Goal: Information Seeking & Learning: Learn about a topic

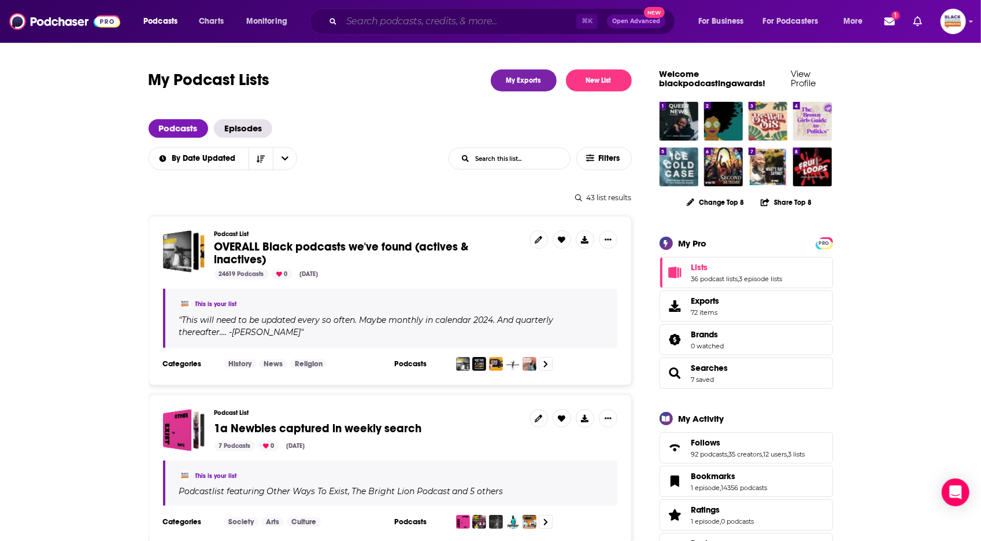
click at [464, 15] on input "Search podcasts, credits, & more..." at bounding box center [459, 21] width 235 height 19
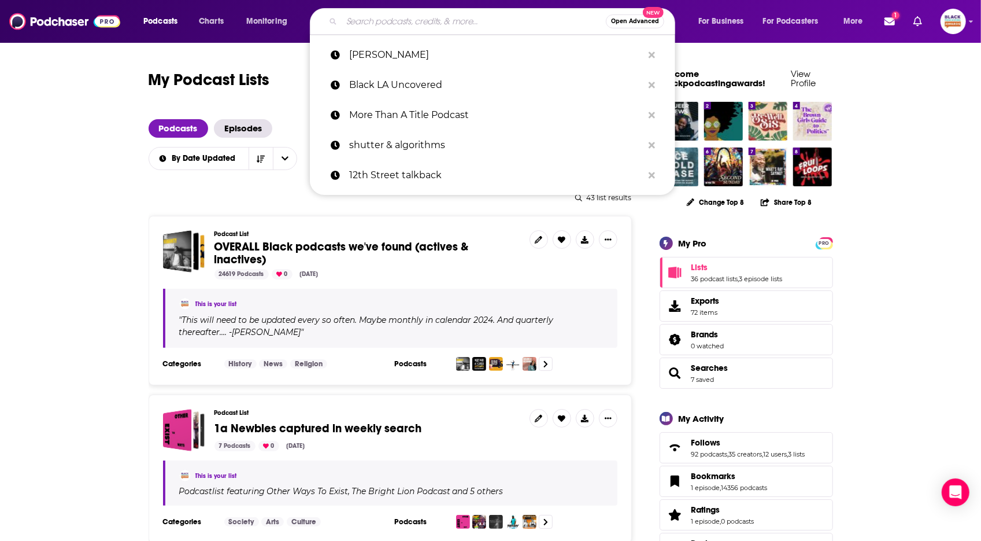
paste input "Listen In With KNN"
type input "Listen In With KNN"
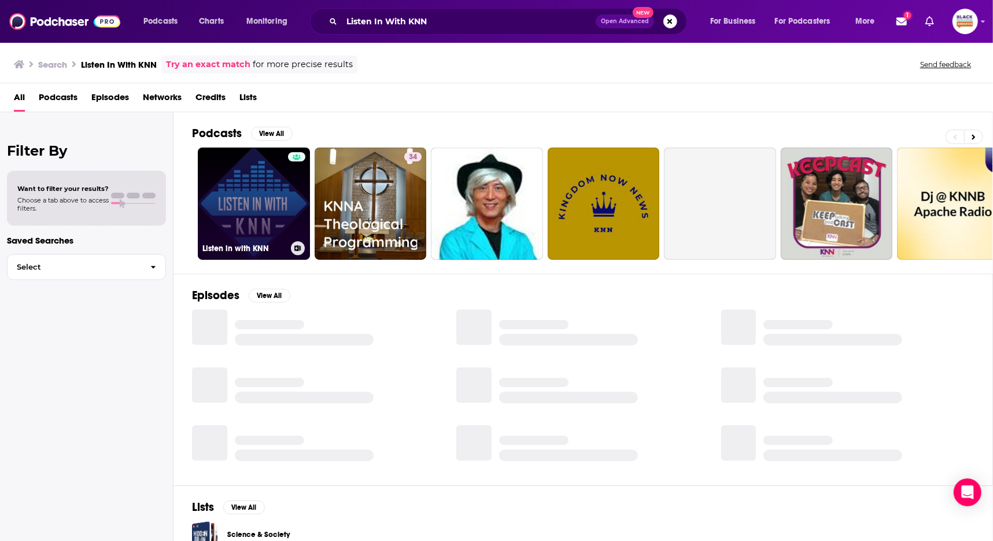
click at [299, 245] on icon at bounding box center [297, 248] width 6 height 6
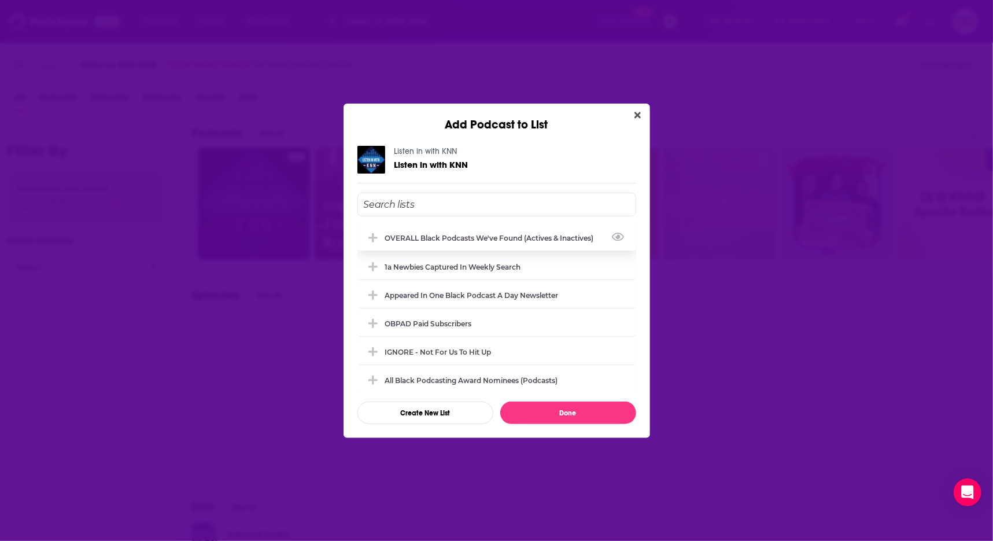
click at [539, 236] on div "OVERALL Black podcasts we've found (actives & inactives)" at bounding box center [493, 238] width 216 height 9
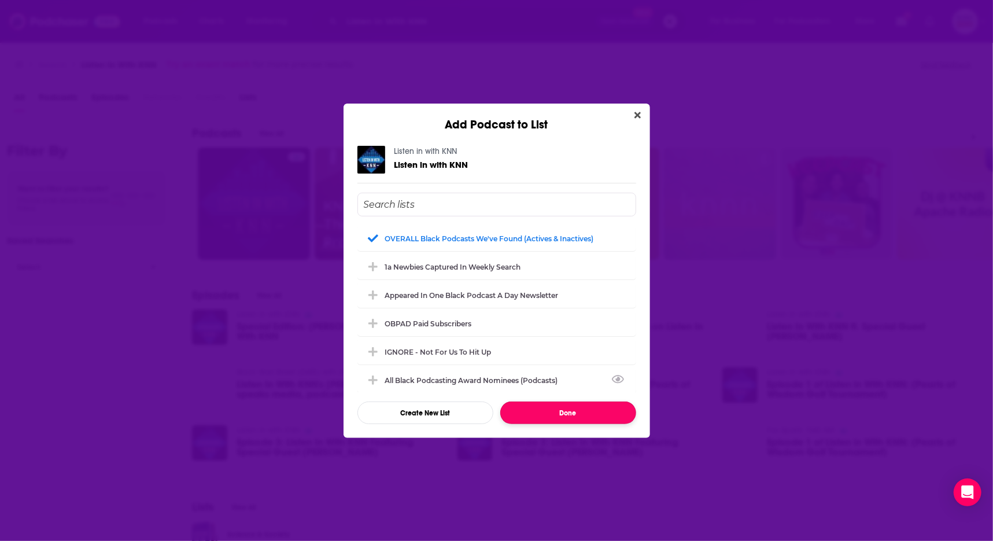
click at [577, 406] on button "Done" at bounding box center [568, 412] width 136 height 23
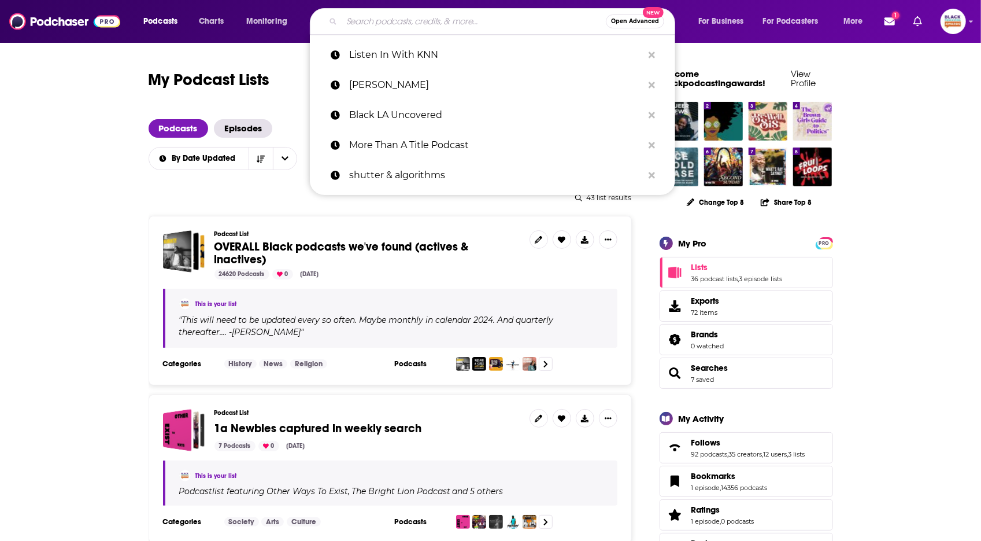
click at [452, 23] on input "Search podcasts, credits, & more..." at bounding box center [474, 21] width 264 height 19
paste input "American Railroad"
type input "American Railroad"
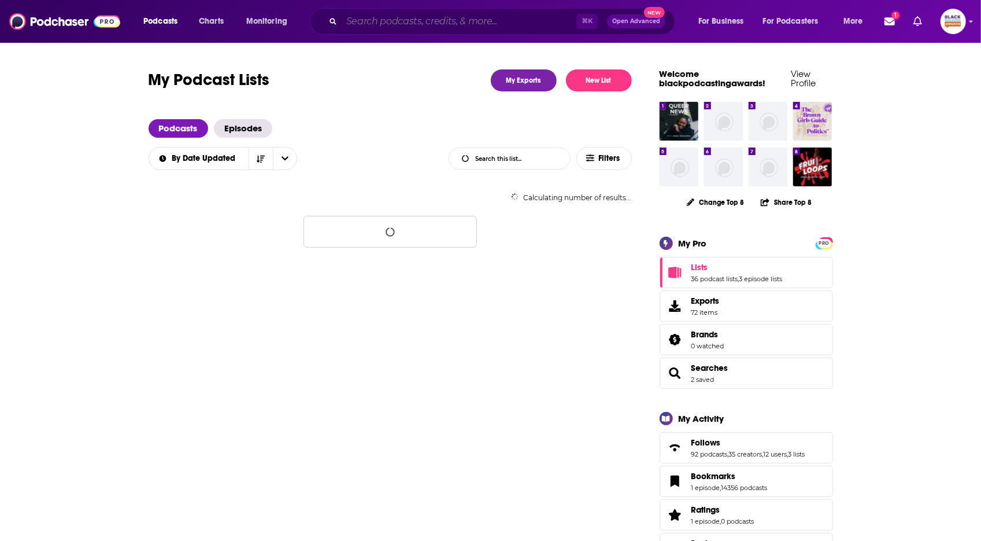
click at [407, 17] on input "Search podcasts, credits, & more..." at bounding box center [459, 21] width 235 height 19
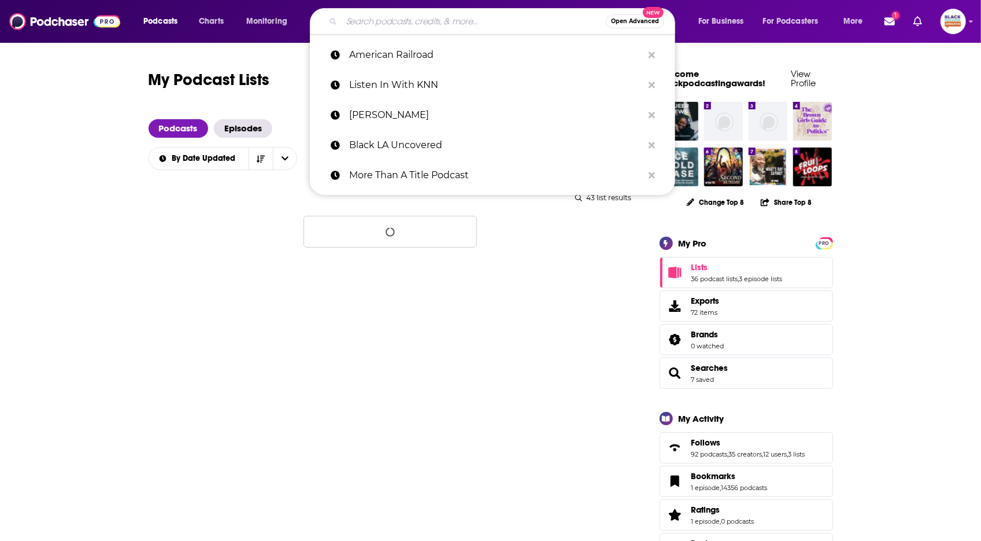
paste input "draprilbell@gmail.com"
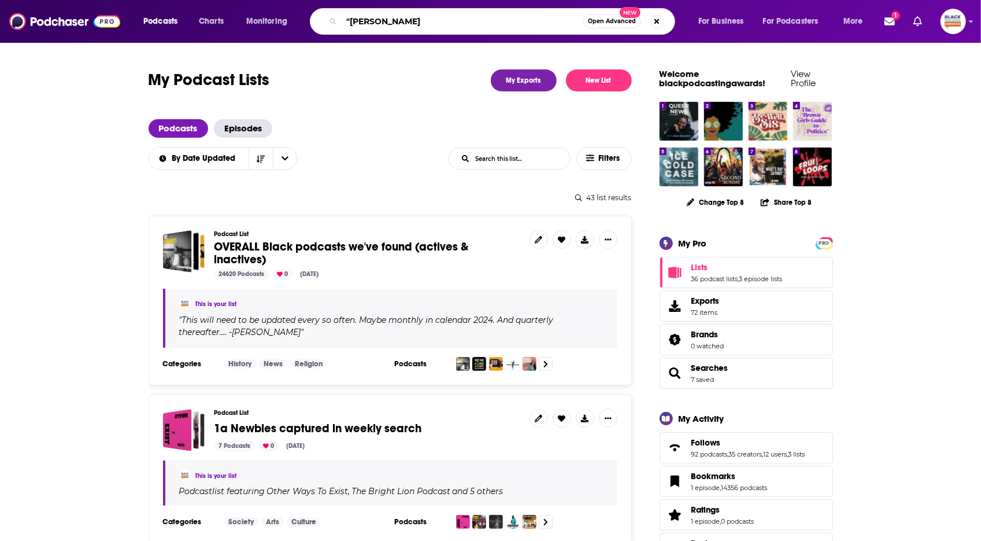
type input ""April Bell""
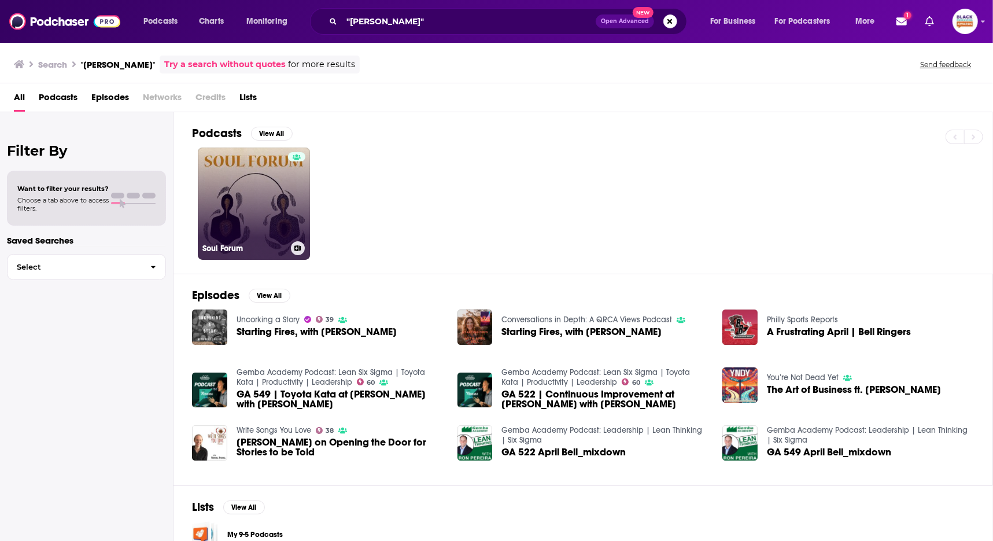
click at [276, 184] on link "Soul Forum" at bounding box center [254, 203] width 112 height 112
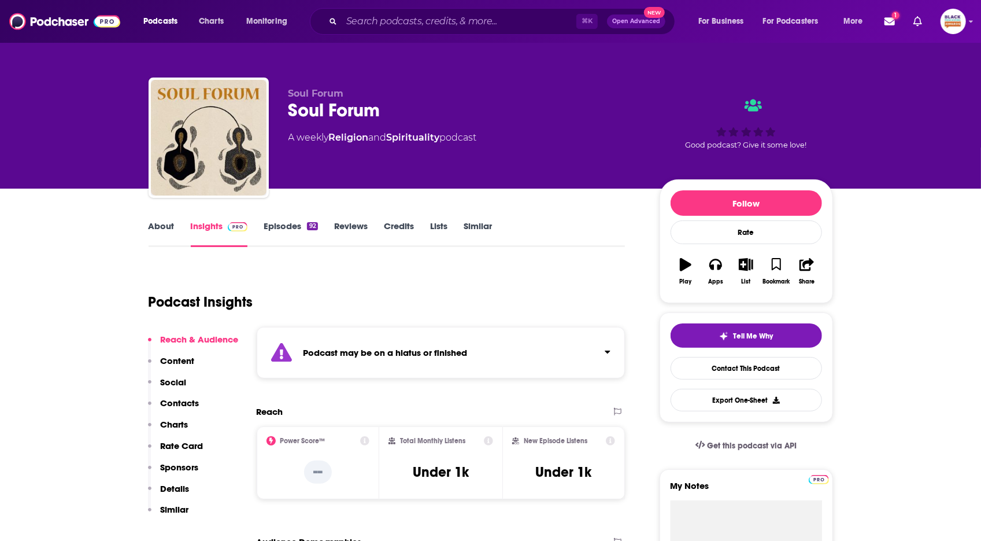
click at [162, 232] on link "About" at bounding box center [162, 233] width 26 height 27
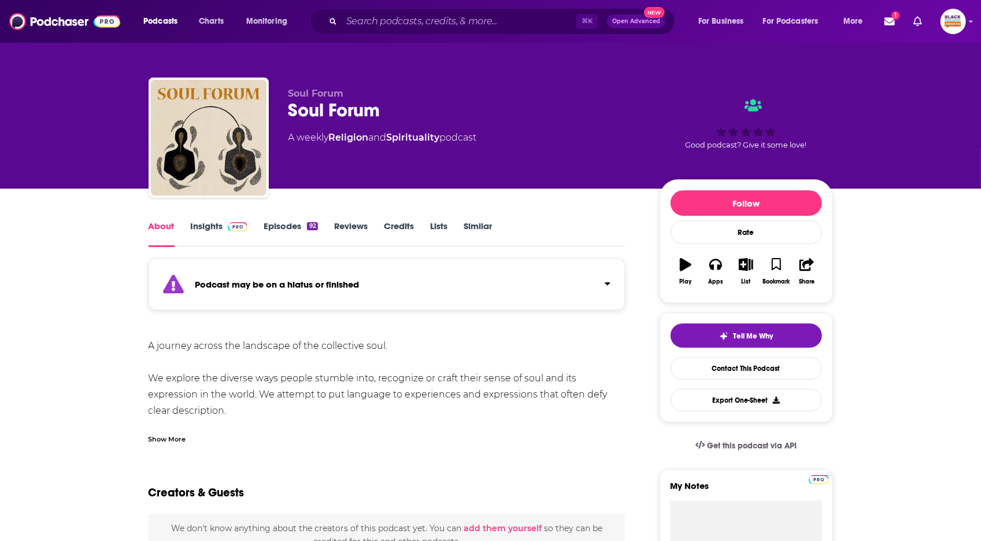
click at [172, 432] on div "Show More" at bounding box center [168, 437] width 38 height 11
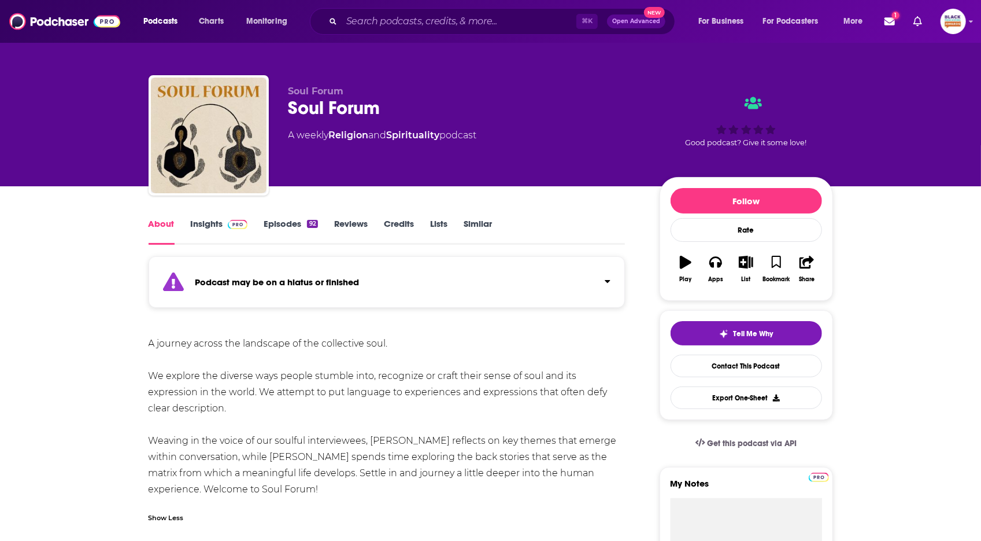
scroll to position [3, 0]
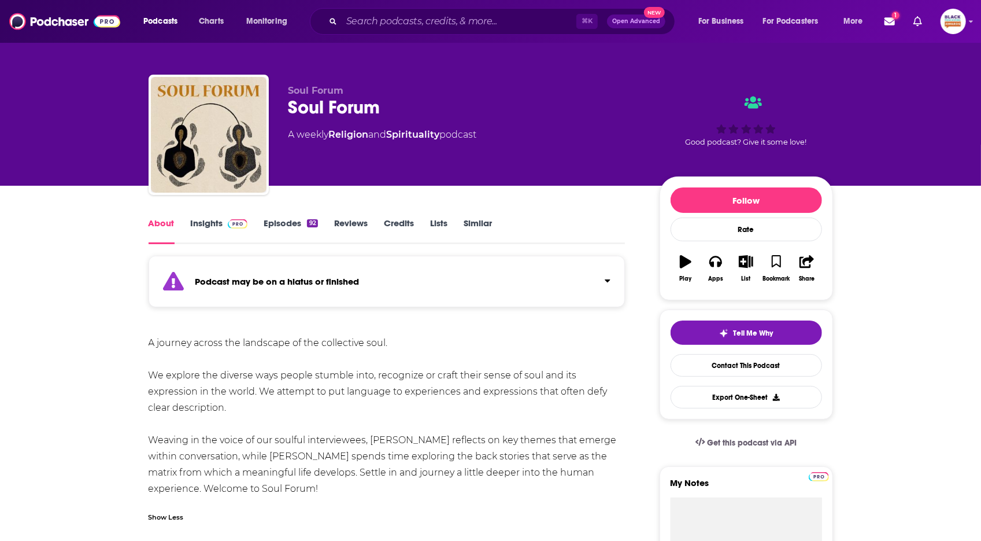
click at [217, 227] on link "Insights" at bounding box center [219, 230] width 57 height 27
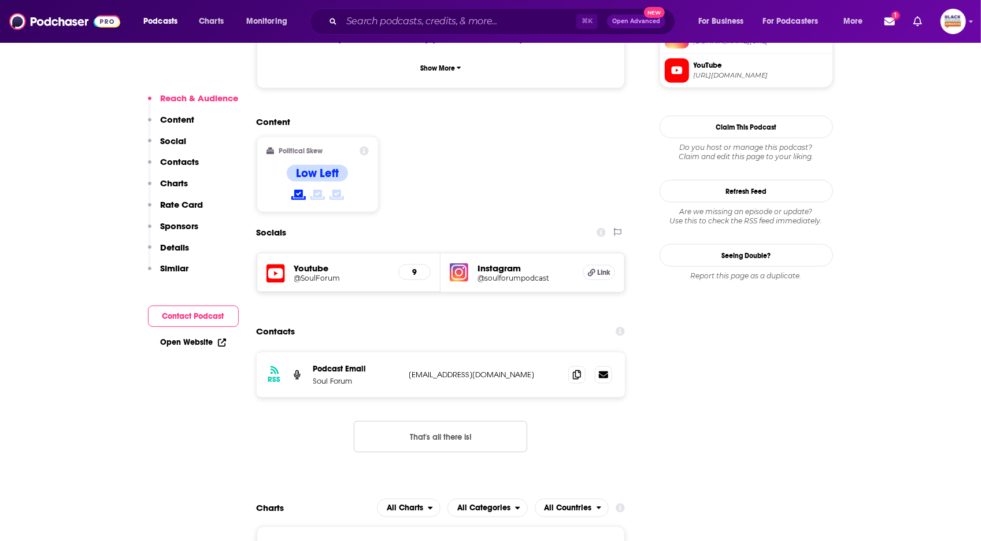
scroll to position [944, 0]
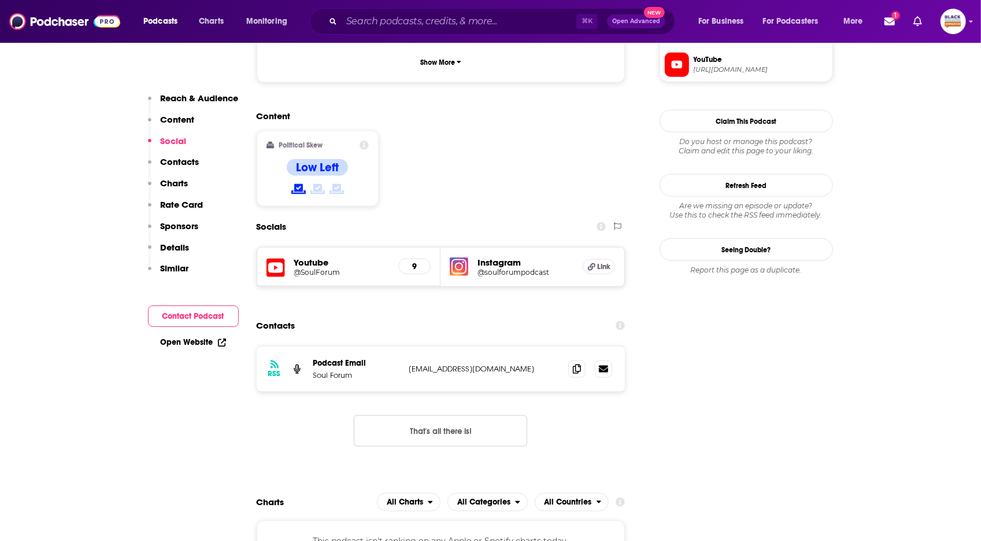
click at [493, 268] on h5 "@soulforumpodcast" at bounding box center [526, 272] width 96 height 9
